Goal: Task Accomplishment & Management: Manage account settings

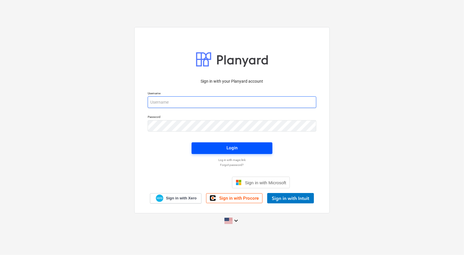
type input "[PERSON_NAME][EMAIL_ADDRESS][DOMAIN_NAME]"
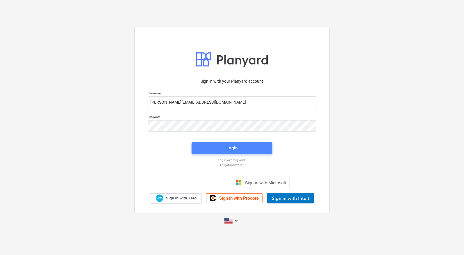
click at [240, 144] on span "Login" at bounding box center [232, 148] width 67 height 8
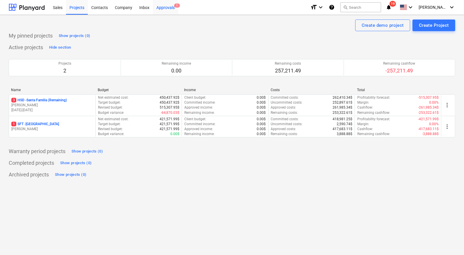
click at [167, 10] on div "Approvals 1" at bounding box center [165, 7] width 25 height 15
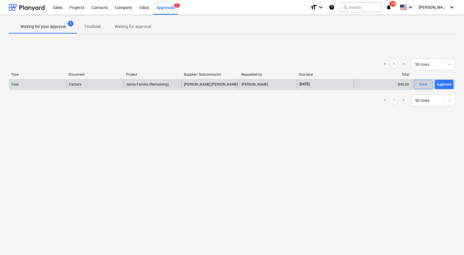
click at [424, 83] on div "View" at bounding box center [423, 84] width 9 height 7
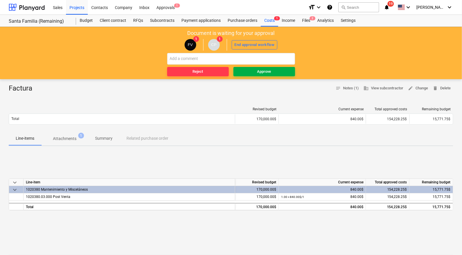
click at [255, 70] on span "Approve" at bounding box center [264, 71] width 57 height 7
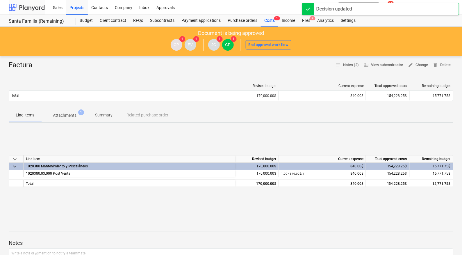
click at [37, 9] on div at bounding box center [27, 7] width 36 height 15
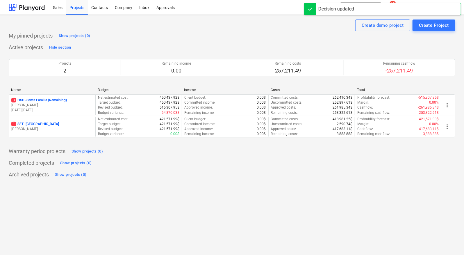
click at [406, 3] on div "Decision updated" at bounding box center [382, 9] width 157 height 12
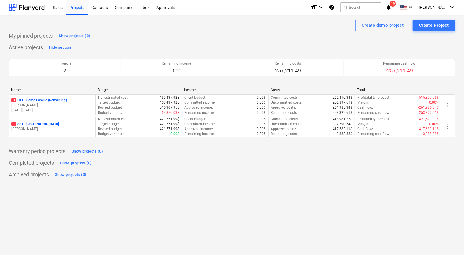
click at [396, 3] on span "19" at bounding box center [392, 4] width 6 height 6
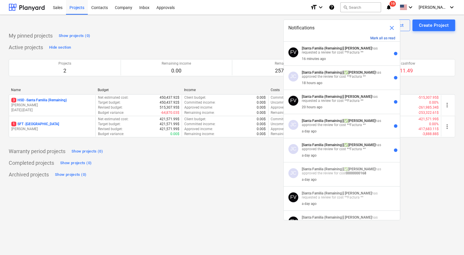
click at [380, 37] on button "Mark all as read" at bounding box center [382, 38] width 25 height 4
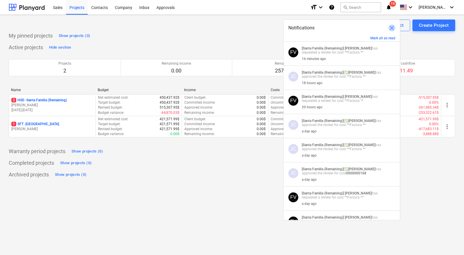
click at [392, 31] on span "close" at bounding box center [391, 27] width 7 height 7
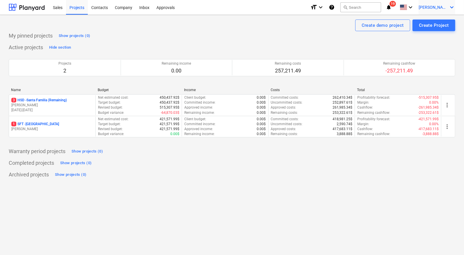
click at [437, 10] on div "[PERSON_NAME] keyboard_arrow_down" at bounding box center [437, 7] width 37 height 15
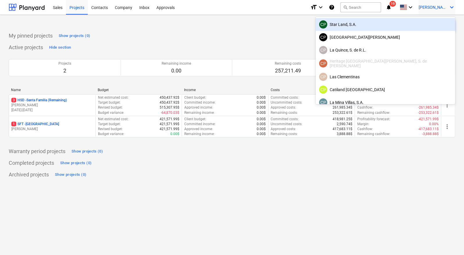
click at [426, 23] on div "CP Star Land, S.A." at bounding box center [385, 24] width 133 height 8
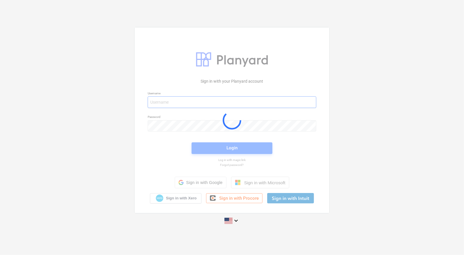
type input "[PERSON_NAME][EMAIL_ADDRESS][DOMAIN_NAME]"
